Goal: Transaction & Acquisition: Purchase product/service

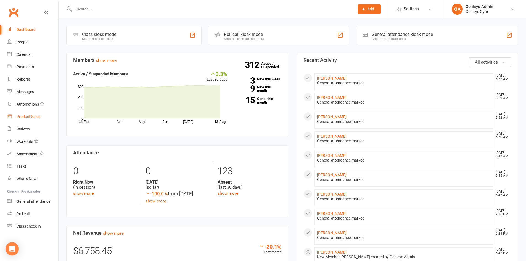
click at [30, 118] on div "Product Sales" at bounding box center [29, 116] width 24 height 4
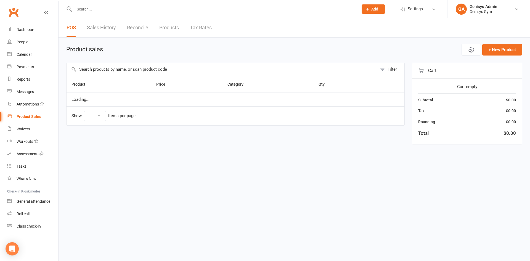
select select "100"
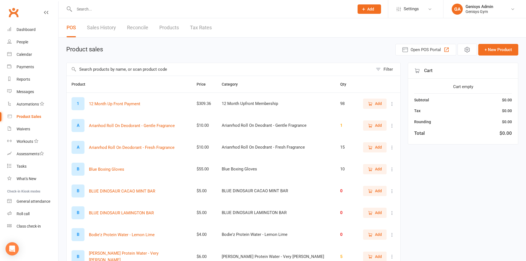
click at [157, 5] on input "text" at bounding box center [212, 9] width 278 height 8
click at [413, 47] on span "Open POS Portal" at bounding box center [425, 49] width 30 height 7
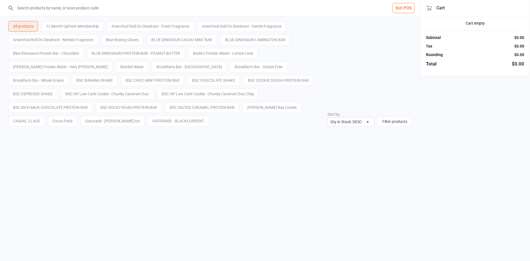
select select "stock_count-desc"
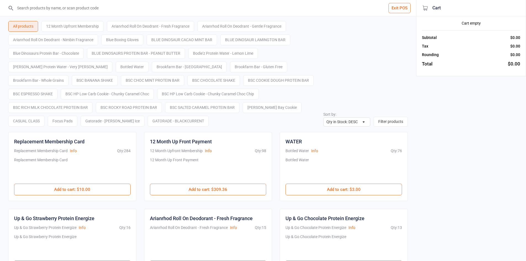
click at [334, 12] on input "search" at bounding box center [211, 8] width 394 height 16
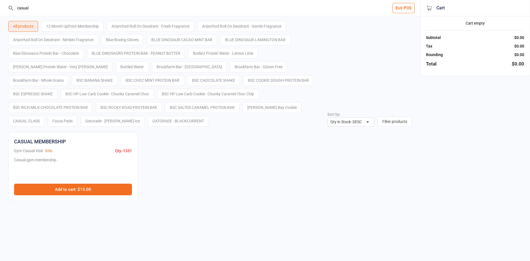
type input "casual"
click at [86, 190] on button "Add to cart : $15.00" at bounding box center [73, 190] width 118 height 12
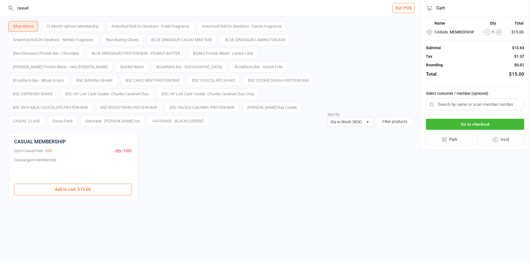
click at [457, 106] on input "text" at bounding box center [475, 105] width 98 height 12
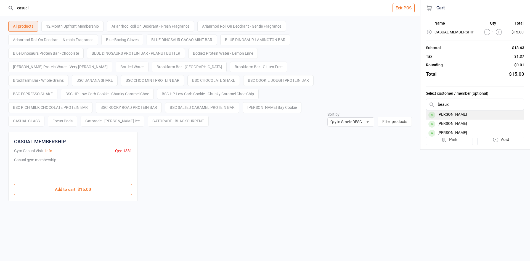
type input "beaux"
click at [471, 115] on div "Beaux Thompson" at bounding box center [475, 114] width 98 height 9
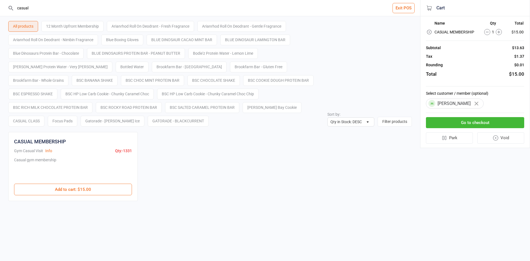
click at [470, 122] on button "Go to checkout" at bounding box center [475, 122] width 98 height 11
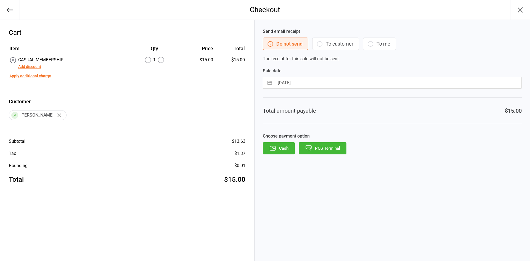
click at [30, 65] on button "Add discount" at bounding box center [29, 67] width 23 height 6
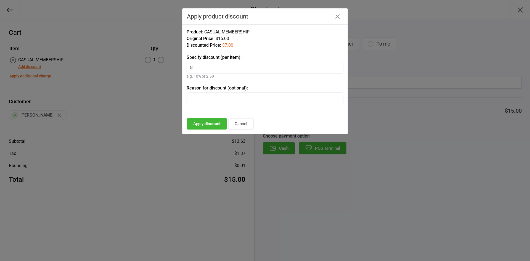
type input "8"
click at [218, 97] on input "text" at bounding box center [265, 98] width 157 height 12
type input "Jock"
click at [211, 119] on button "Apply discount" at bounding box center [207, 123] width 40 height 11
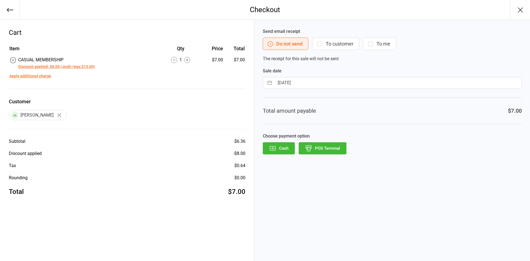
click at [327, 150] on button "POS Terminal" at bounding box center [323, 148] width 48 height 12
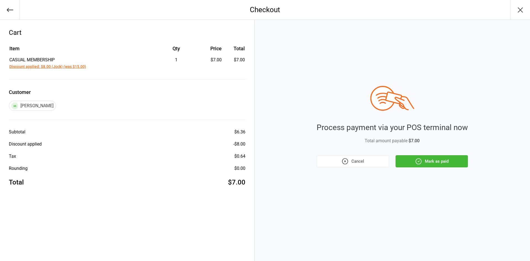
click at [424, 158] on button "Mark as paid" at bounding box center [431, 161] width 72 height 12
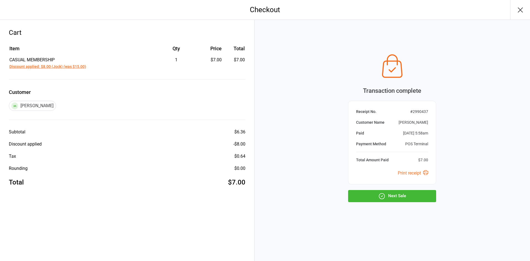
click at [379, 192] on icon "button" at bounding box center [381, 195] width 7 height 7
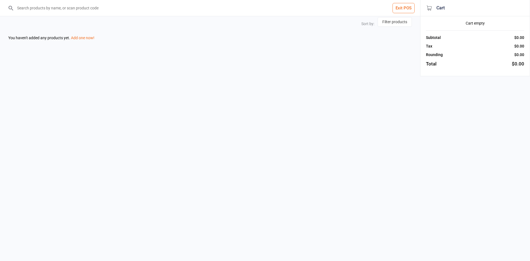
select select "stock_count-desc"
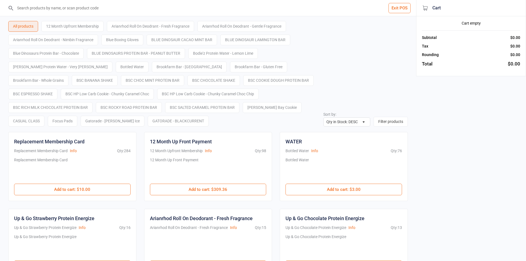
click at [396, 12] on button "Exit POS" at bounding box center [399, 8] width 22 height 10
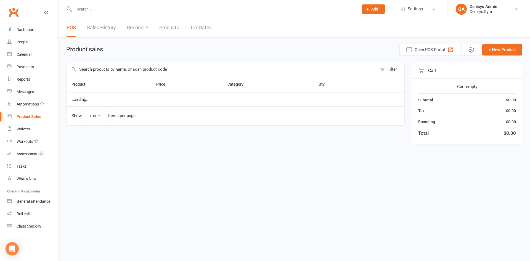
select select "100"
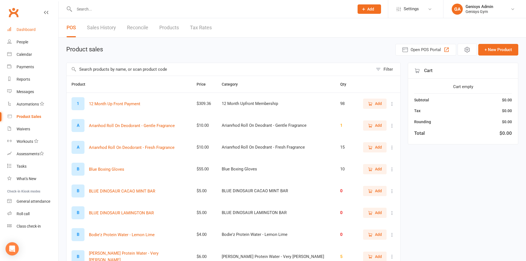
click at [39, 31] on link "Dashboard" at bounding box center [32, 29] width 51 height 12
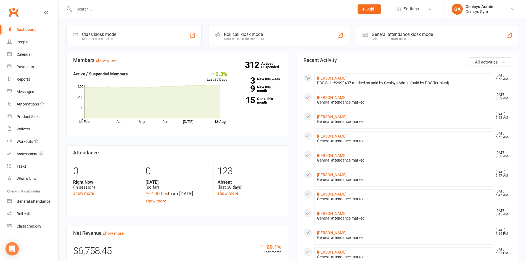
click at [16, 15] on link "Clubworx" at bounding box center [14, 13] width 14 height 14
click at [487, 9] on div "Genisys Gym" at bounding box center [479, 11] width 28 height 5
click at [455, 73] on link "Sign out" at bounding box center [484, 76] width 83 height 13
click at [402, 38] on div "Great for the front desk" at bounding box center [401, 39] width 61 height 4
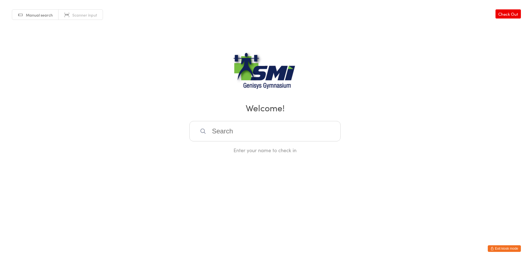
click at [24, 14] on link "Manual search" at bounding box center [35, 15] width 46 height 10
click at [18, 14] on link "Manual search" at bounding box center [35, 15] width 46 height 10
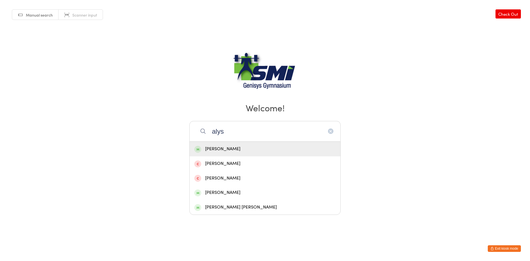
type input "alys"
click at [235, 145] on div "Alyson Parker" at bounding box center [264, 148] width 141 height 7
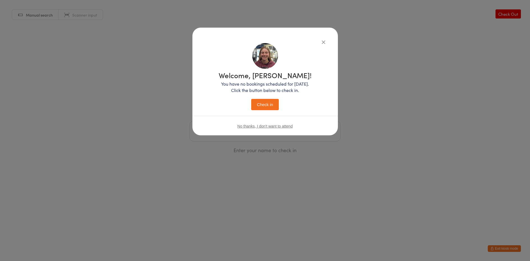
click at [272, 107] on button "Check in" at bounding box center [265, 104] width 28 height 11
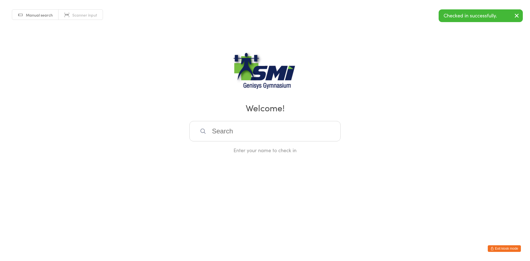
click at [504, 249] on button "Exit kiosk mode" at bounding box center [504, 248] width 33 height 7
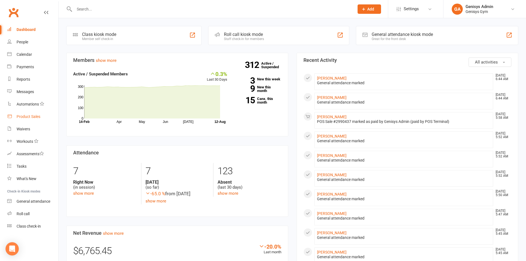
click at [25, 117] on div "Product Sales" at bounding box center [29, 116] width 24 height 4
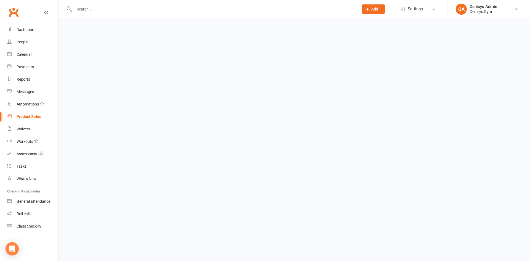
select select "100"
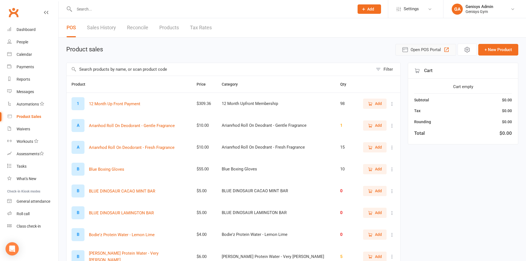
click at [423, 50] on span "Open POS Portal" at bounding box center [425, 49] width 30 height 7
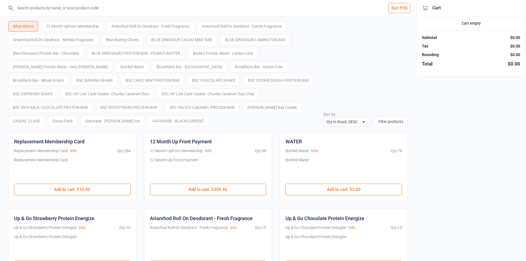
select select "stock_count-desc"
click at [111, 4] on input "search" at bounding box center [211, 8] width 394 height 16
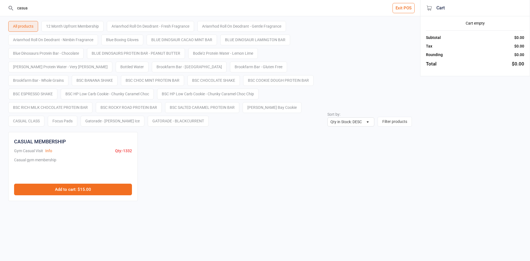
type input "casua"
click at [93, 194] on button "Add to cart : $15.00" at bounding box center [73, 190] width 118 height 12
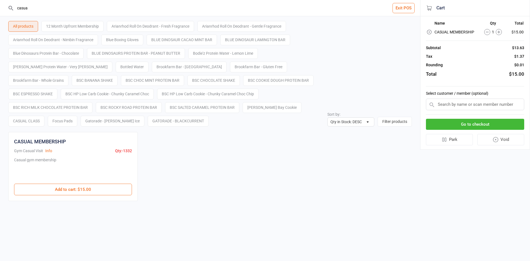
click at [474, 121] on button "Go to checkout" at bounding box center [475, 124] width 98 height 11
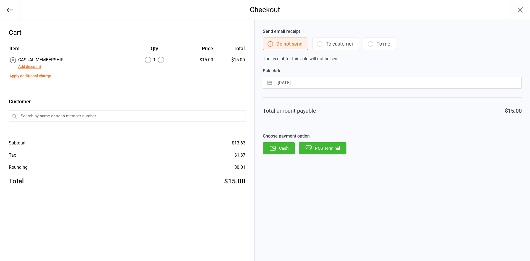
click at [37, 67] on button "Add discount" at bounding box center [29, 67] width 23 height 6
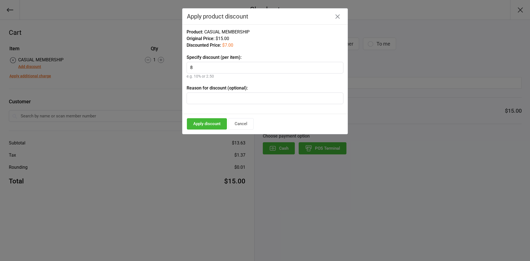
type input "8"
click at [203, 100] on input "text" at bounding box center [265, 98] width 157 height 12
type input "Jock"
click at [189, 119] on button "Apply discount" at bounding box center [207, 123] width 40 height 11
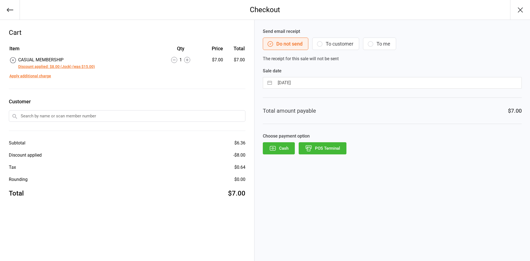
click at [57, 115] on input "text" at bounding box center [127, 116] width 236 height 12
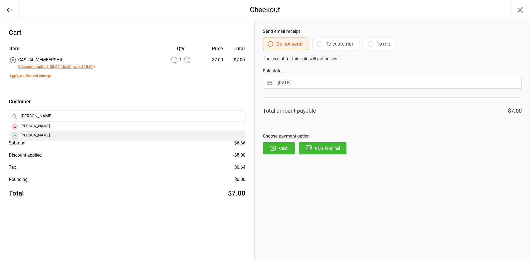
type input "[PERSON_NAME]"
click at [33, 134] on div "[PERSON_NAME]" at bounding box center [127, 135] width 236 height 9
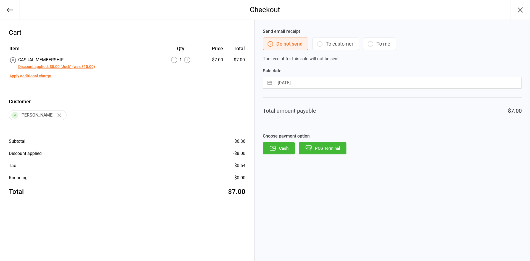
click at [335, 145] on button "POS Terminal" at bounding box center [323, 148] width 48 height 12
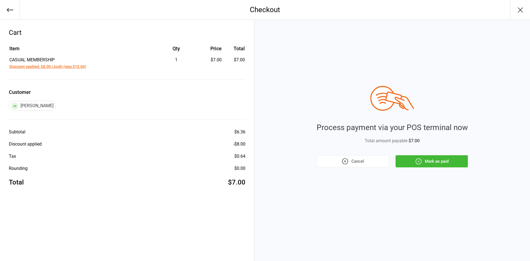
click at [420, 160] on icon "button" at bounding box center [418, 161] width 7 height 7
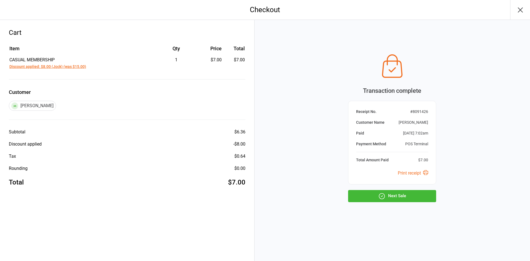
click at [405, 196] on button "Next Sale" at bounding box center [392, 196] width 88 height 12
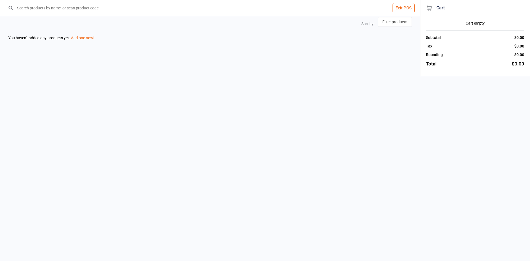
select select "stock_count-desc"
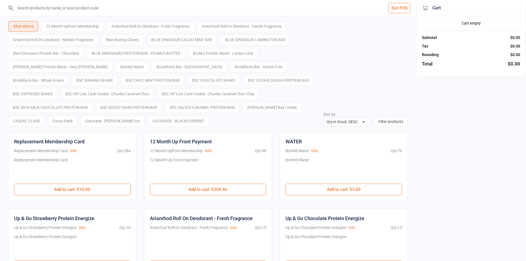
click at [52, 11] on input "search" at bounding box center [211, 8] width 394 height 16
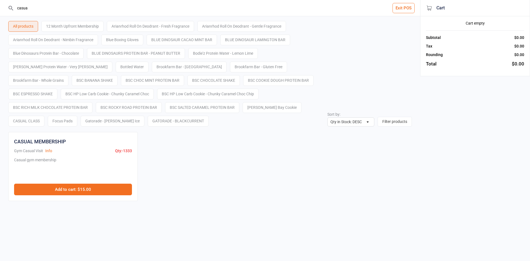
type input "casua"
click at [80, 185] on button "Add to cart : $15.00" at bounding box center [73, 190] width 118 height 12
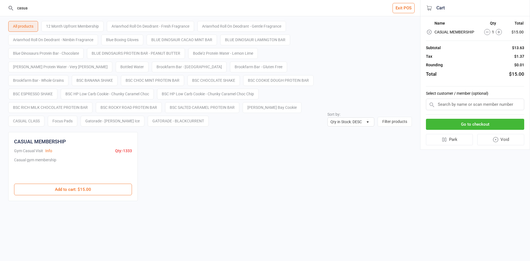
click at [478, 125] on button "Go to checkout" at bounding box center [475, 124] width 98 height 11
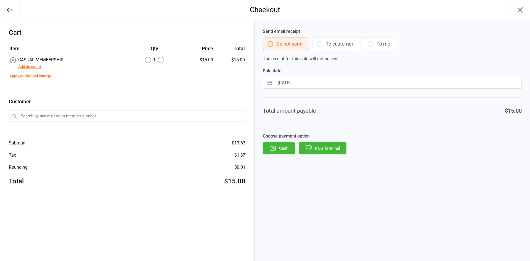
click at [35, 66] on button "Add discount" at bounding box center [29, 67] width 23 height 6
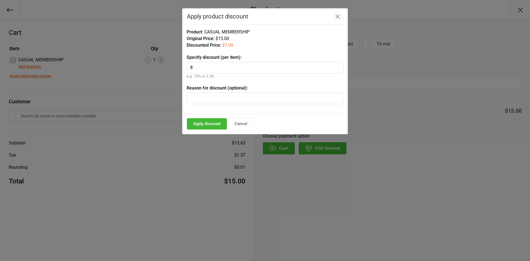
type input "8"
type input "Jock"
click at [199, 126] on button "Apply discount" at bounding box center [207, 123] width 40 height 11
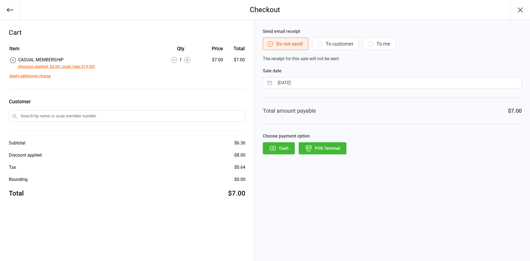
click at [80, 117] on input "text" at bounding box center [127, 116] width 236 height 12
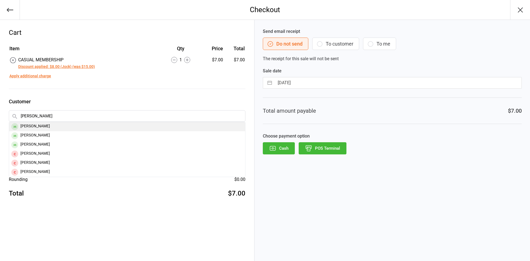
type input "[PERSON_NAME]"
click at [35, 126] on div "[PERSON_NAME]" at bounding box center [127, 126] width 236 height 9
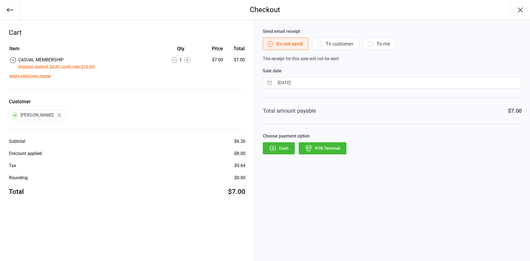
click at [324, 149] on button "POS Terminal" at bounding box center [323, 148] width 48 height 12
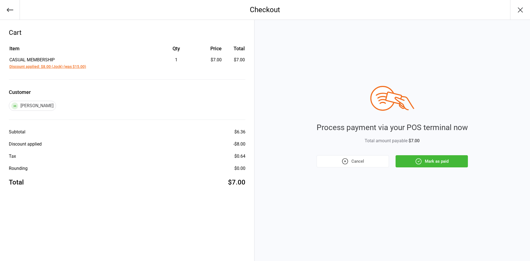
click at [450, 163] on button "Mark as paid" at bounding box center [431, 161] width 72 height 12
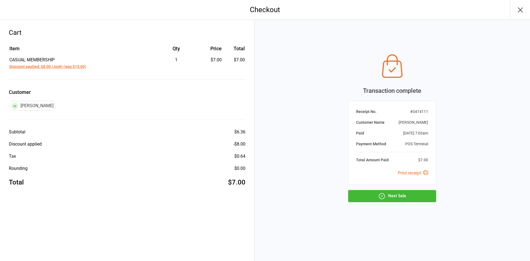
click at [417, 190] on button "Next Sale" at bounding box center [392, 196] width 88 height 12
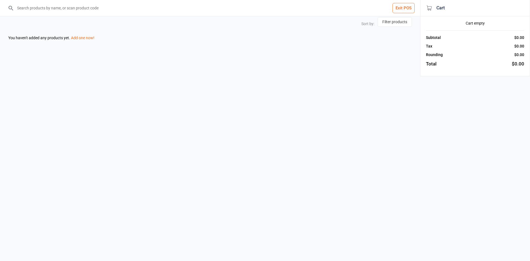
select select "stock_count-desc"
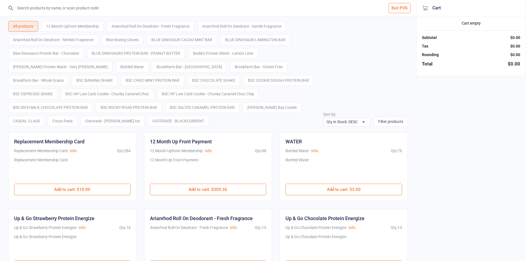
click at [74, 7] on input "search" at bounding box center [211, 8] width 394 height 16
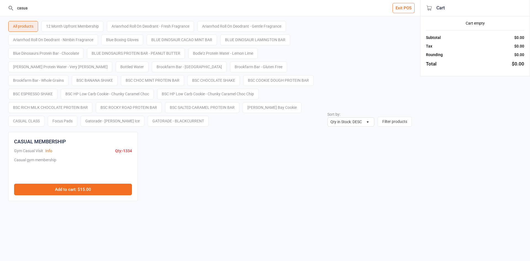
type input "casua"
click at [101, 194] on button "Add to cart : $15.00" at bounding box center [73, 190] width 118 height 12
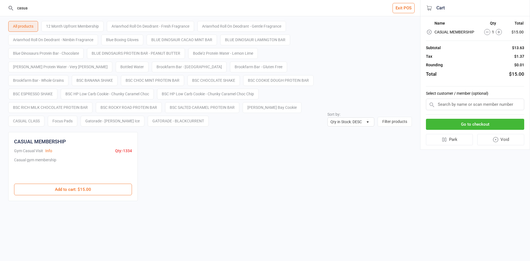
click at [467, 121] on button "Go to checkout" at bounding box center [475, 124] width 98 height 11
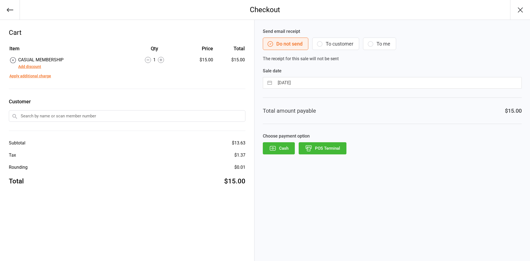
click at [26, 68] on button "Add discount" at bounding box center [29, 67] width 23 height 6
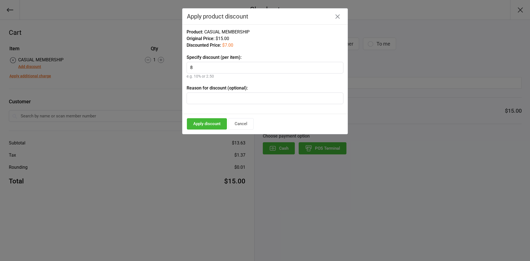
type input "8"
click at [243, 99] on input "text" at bounding box center [265, 98] width 157 height 12
type input "Jock"
click at [214, 127] on button "Apply discount" at bounding box center [207, 123] width 40 height 11
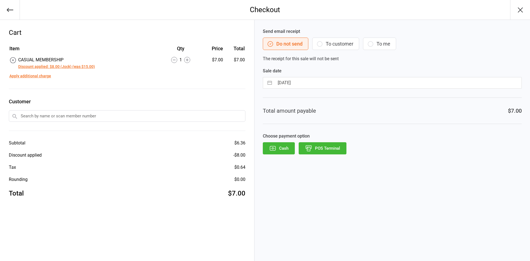
click at [76, 114] on input "text" at bounding box center [127, 116] width 236 height 12
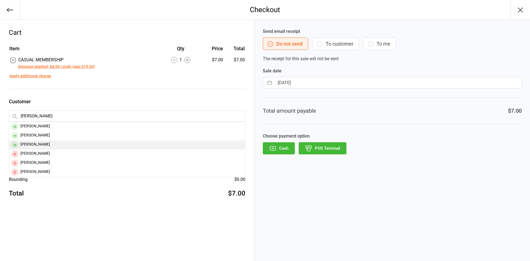
type input "[PERSON_NAME]"
click at [30, 142] on div "[PERSON_NAME]" at bounding box center [127, 144] width 236 height 9
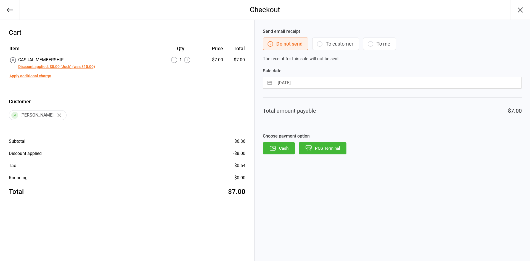
click at [326, 151] on button "POS Terminal" at bounding box center [323, 148] width 48 height 12
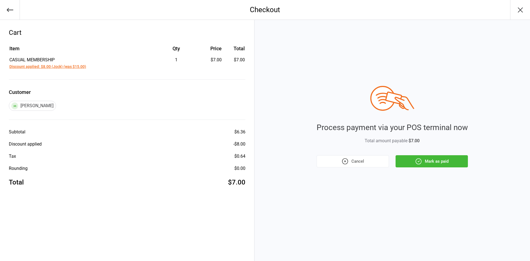
click at [431, 163] on button "Mark as paid" at bounding box center [431, 161] width 72 height 12
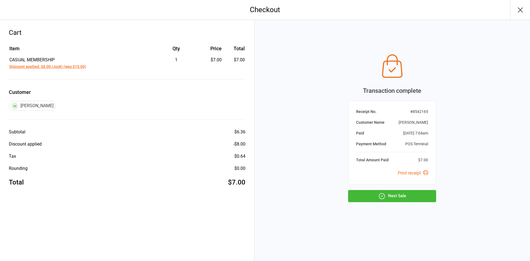
click at [400, 192] on button "Next Sale" at bounding box center [392, 196] width 88 height 12
select select "stock_count-desc"
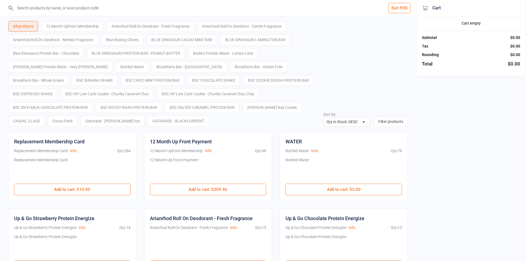
click at [96, 14] on input "search" at bounding box center [211, 8] width 394 height 16
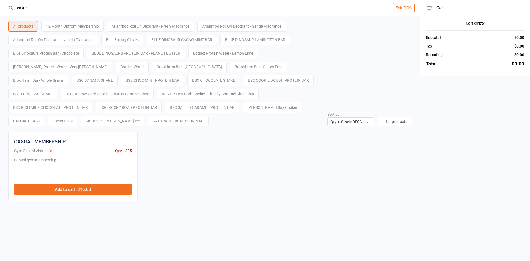
type input "casual"
click at [84, 186] on button "Add to cart : $15.00" at bounding box center [73, 190] width 118 height 12
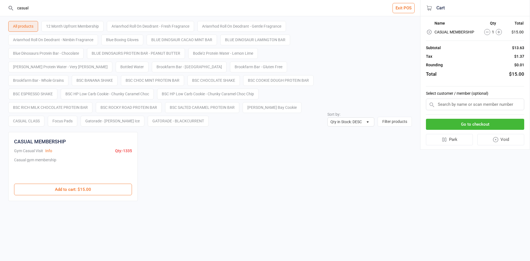
click at [456, 123] on button "Go to checkout" at bounding box center [475, 124] width 98 height 11
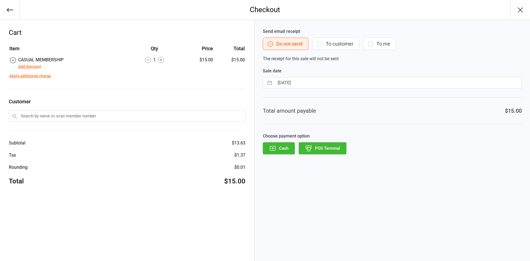
click at [36, 65] on button "Add discount" at bounding box center [29, 67] width 23 height 6
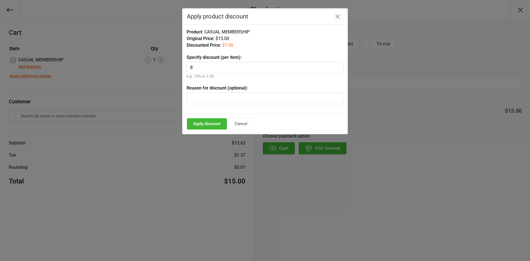
type input "8"
type input "Jock"
click at [208, 125] on button "Apply discount" at bounding box center [207, 123] width 40 height 11
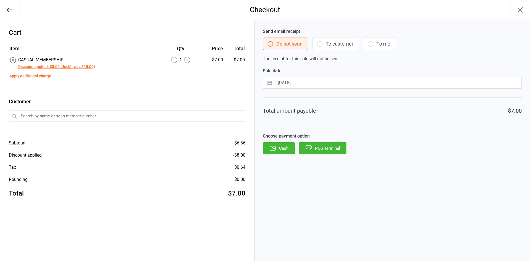
click at [131, 116] on input "text" at bounding box center [127, 116] width 236 height 12
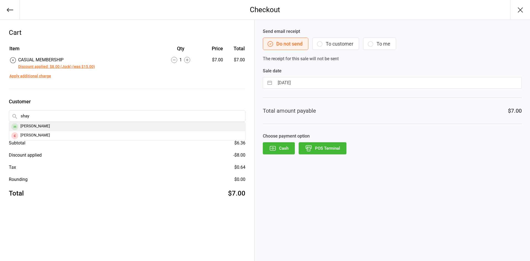
type input "shay"
click at [35, 127] on div "[PERSON_NAME]" at bounding box center [127, 126] width 236 height 9
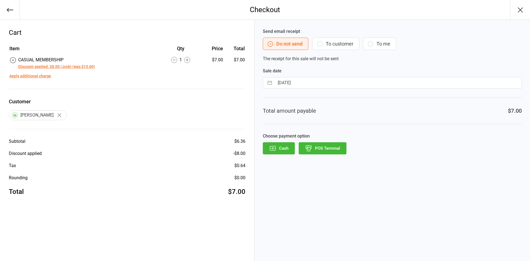
click at [329, 145] on button "POS Terminal" at bounding box center [323, 148] width 48 height 12
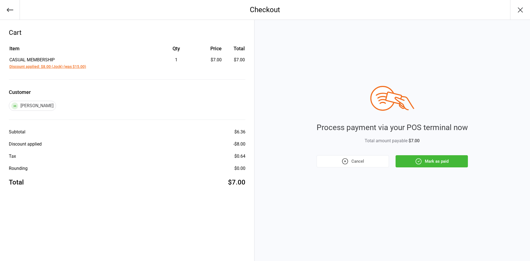
click at [399, 156] on button "Mark as paid" at bounding box center [431, 161] width 72 height 12
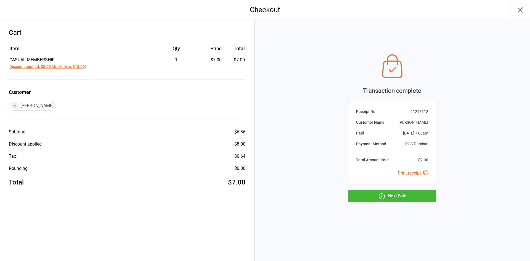
click at [406, 199] on button "Next Sale" at bounding box center [392, 196] width 88 height 12
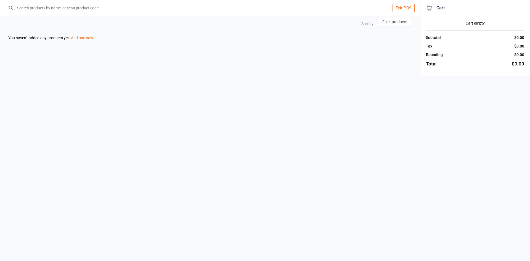
select select "stock_count-desc"
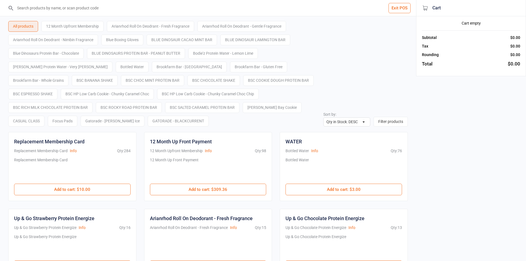
click at [394, 6] on button "Exit POS" at bounding box center [399, 8] width 22 height 10
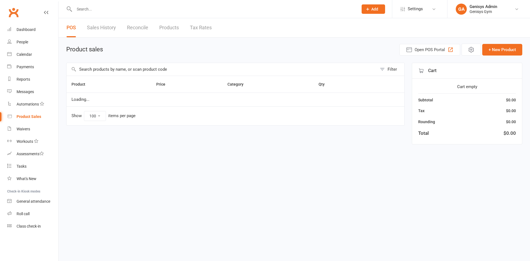
select select "100"
